Goal: Task Accomplishment & Management: Use online tool/utility

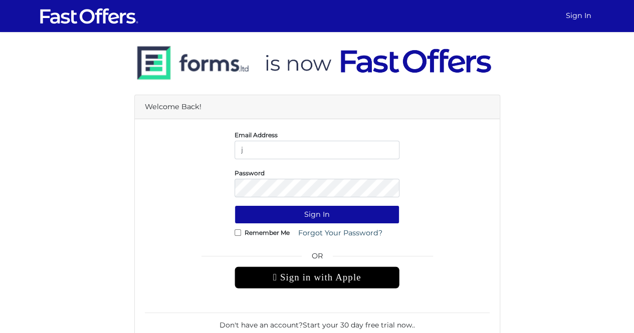
type input "jacob@property.ca"
click at [295, 199] on form "Email Address jacob@property.ca Password Sign In Remember Me OR" at bounding box center [317, 243] width 345 height 229
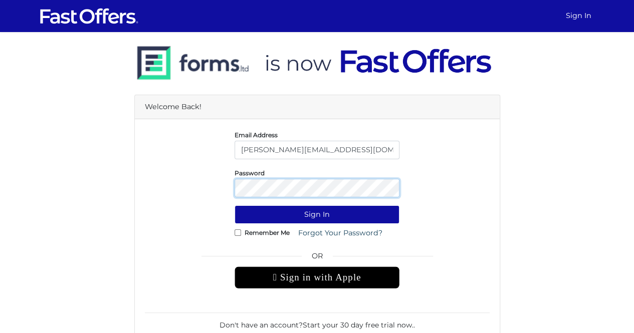
click at [234, 205] on button "Sign In" at bounding box center [316, 214] width 165 height 19
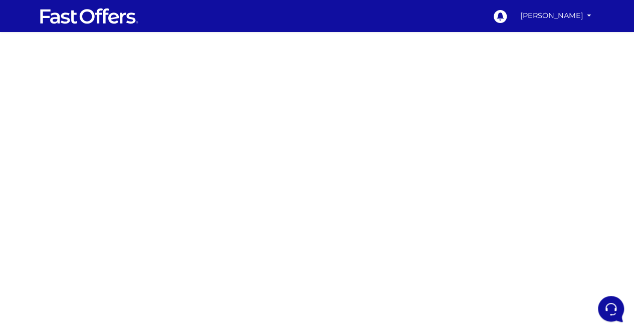
scroll to position [180, 0]
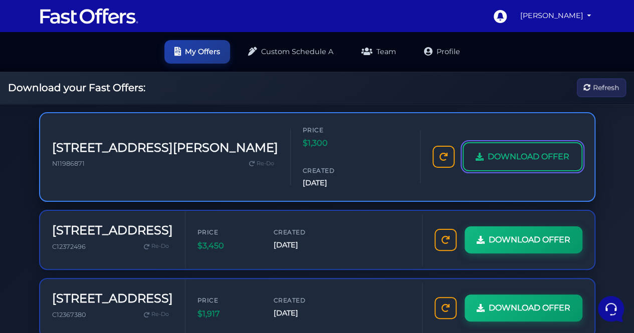
click at [522, 150] on span "DOWNLOAD OFFER" at bounding box center [528, 156] width 82 height 13
click at [537, 150] on span "DOWNLOAD OFFER" at bounding box center [528, 156] width 82 height 13
